Goal: Navigation & Orientation: Find specific page/section

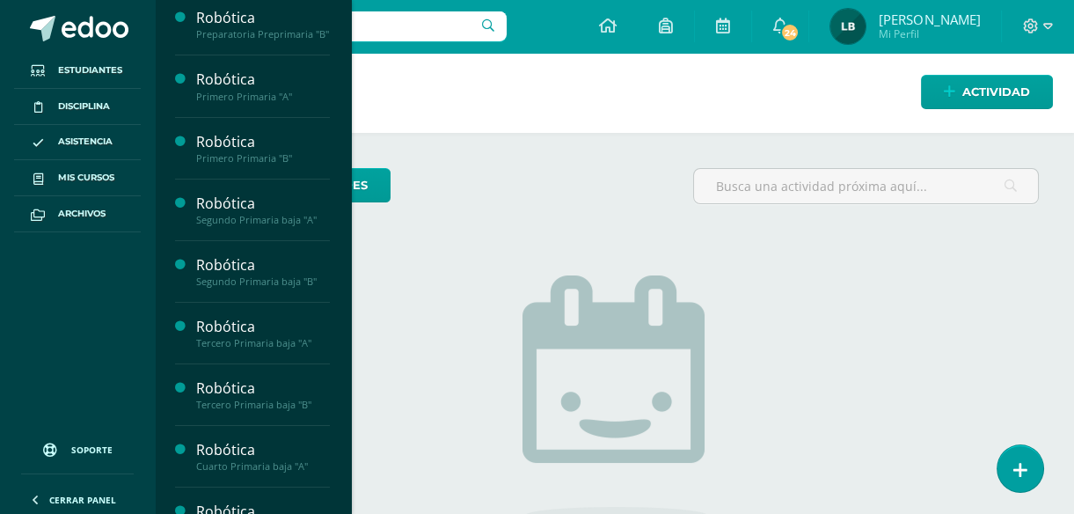
scroll to position [250, 0]
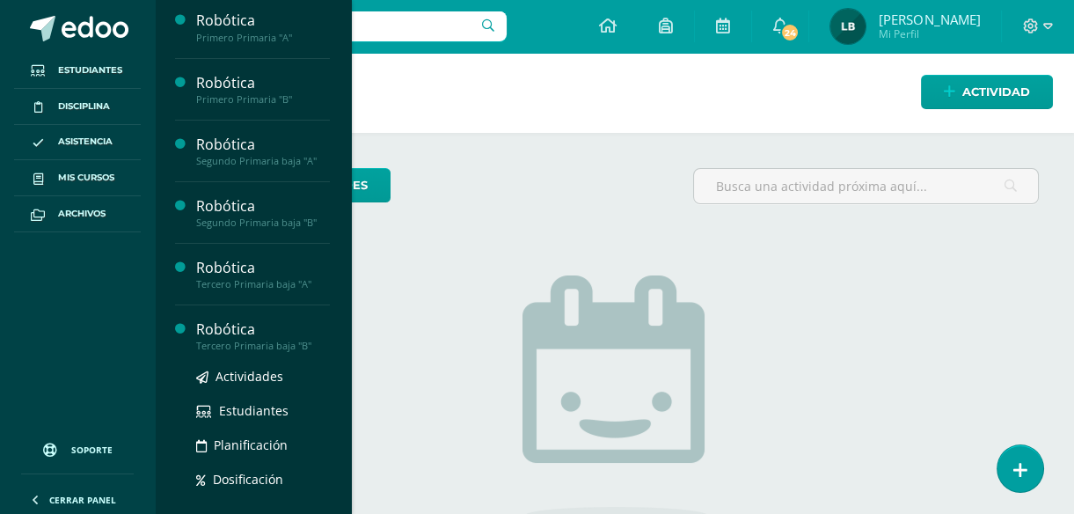
click at [241, 378] on div "Actividades Estudiantes Planificación Dosificación" at bounding box center [263, 441] width 134 height 178
click at [246, 340] on div "Robótica" at bounding box center [263, 329] width 134 height 20
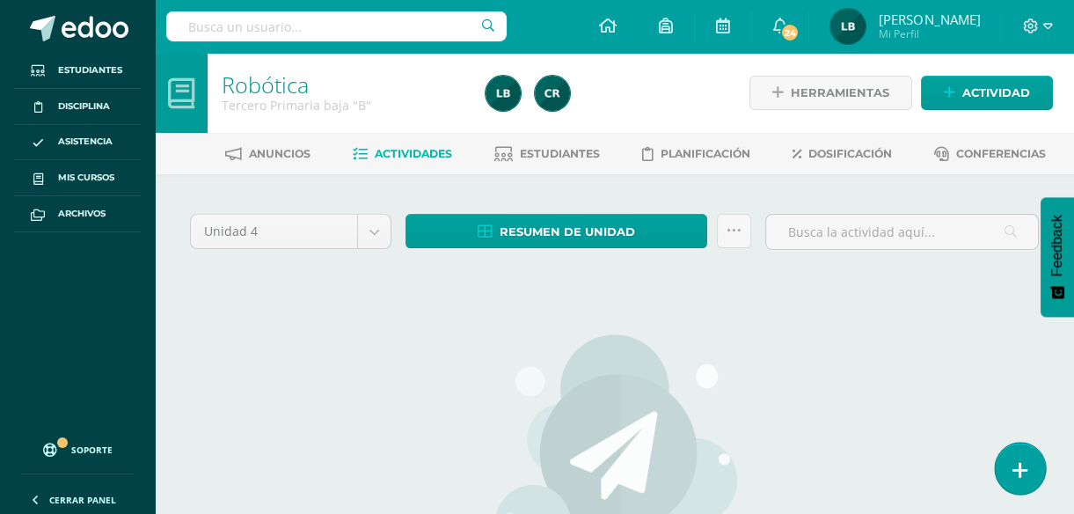
click at [1029, 468] on link at bounding box center [1020, 467] width 50 height 51
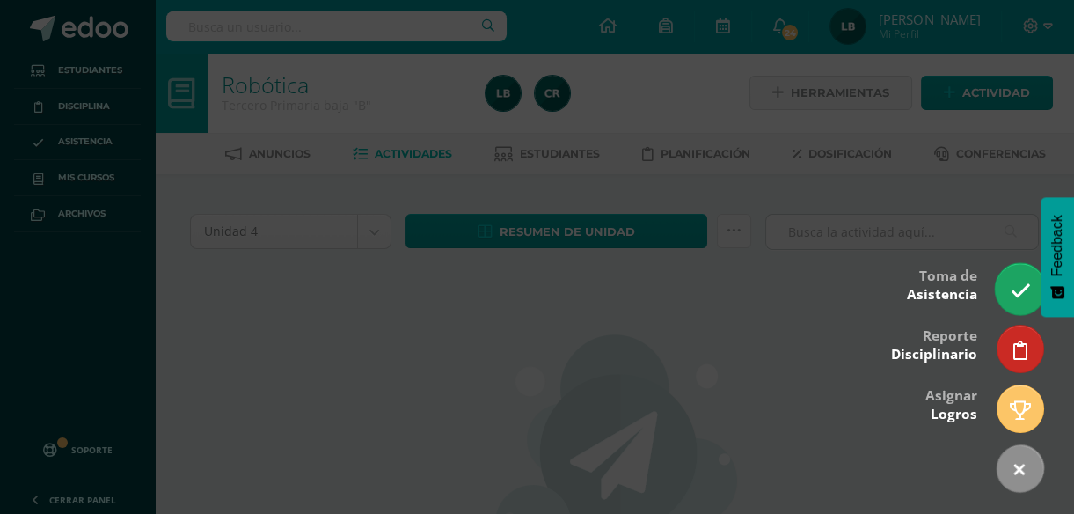
click at [1024, 297] on icon at bounding box center [1020, 291] width 20 height 20
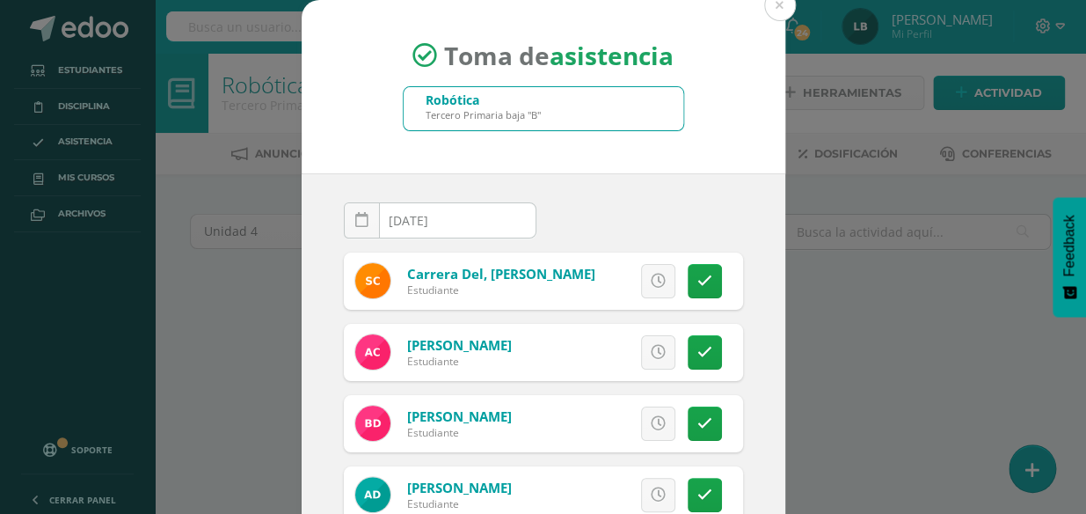
scroll to position [150, 0]
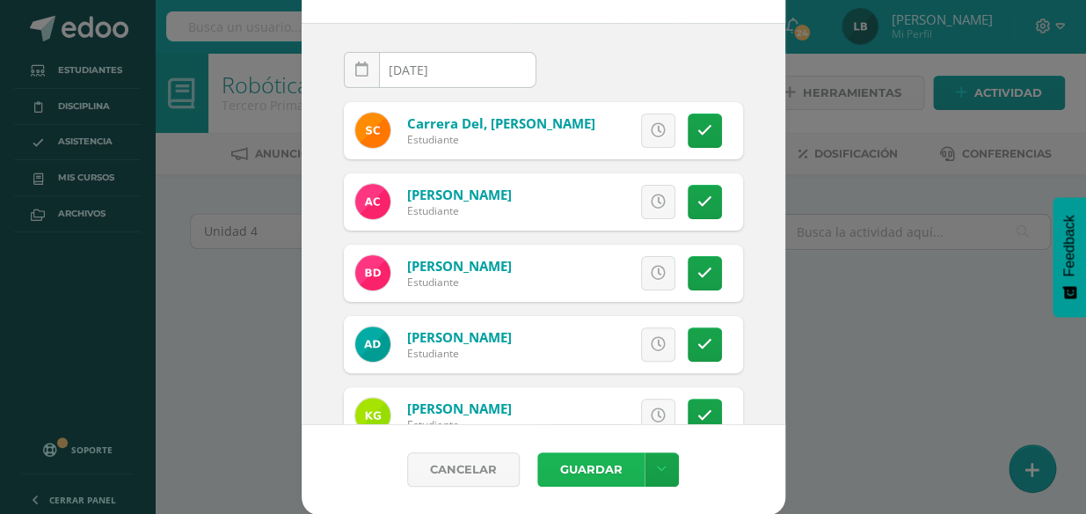
click at [583, 464] on button "Guardar" at bounding box center [590, 469] width 107 height 34
